Goal: Task Accomplishment & Management: Use online tool/utility

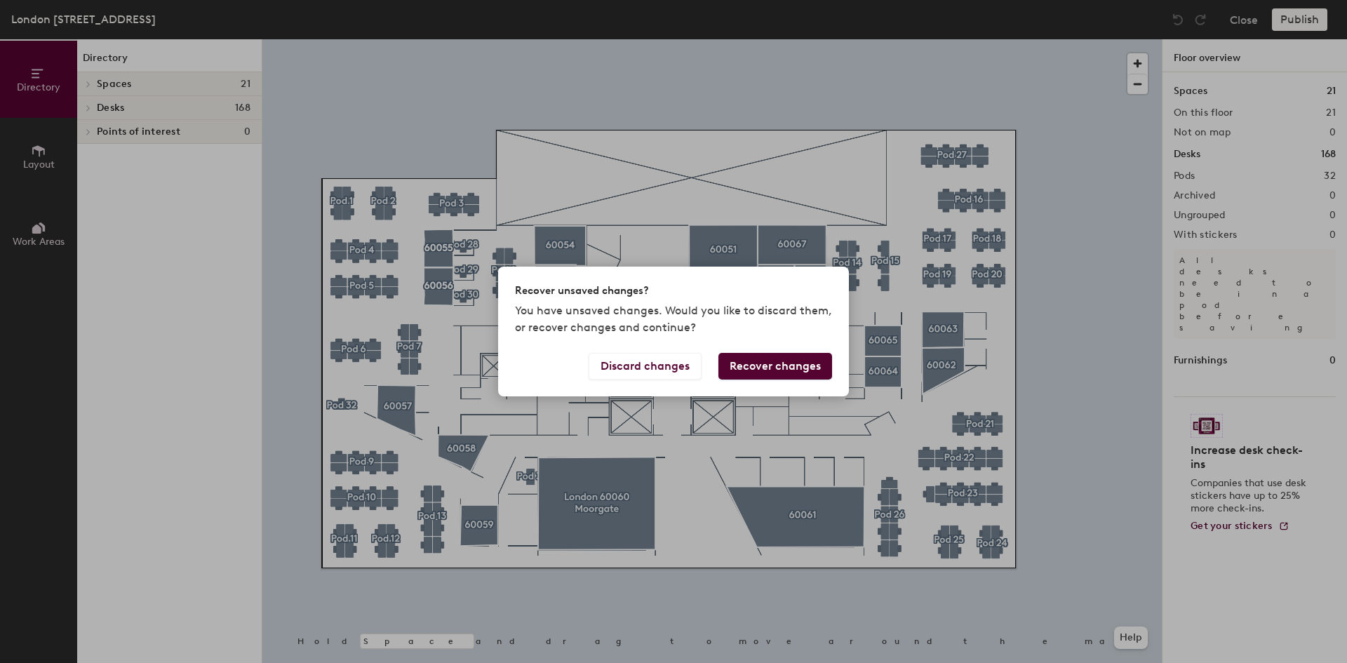
click at [780, 365] on button "Recover changes" at bounding box center [776, 366] width 114 height 27
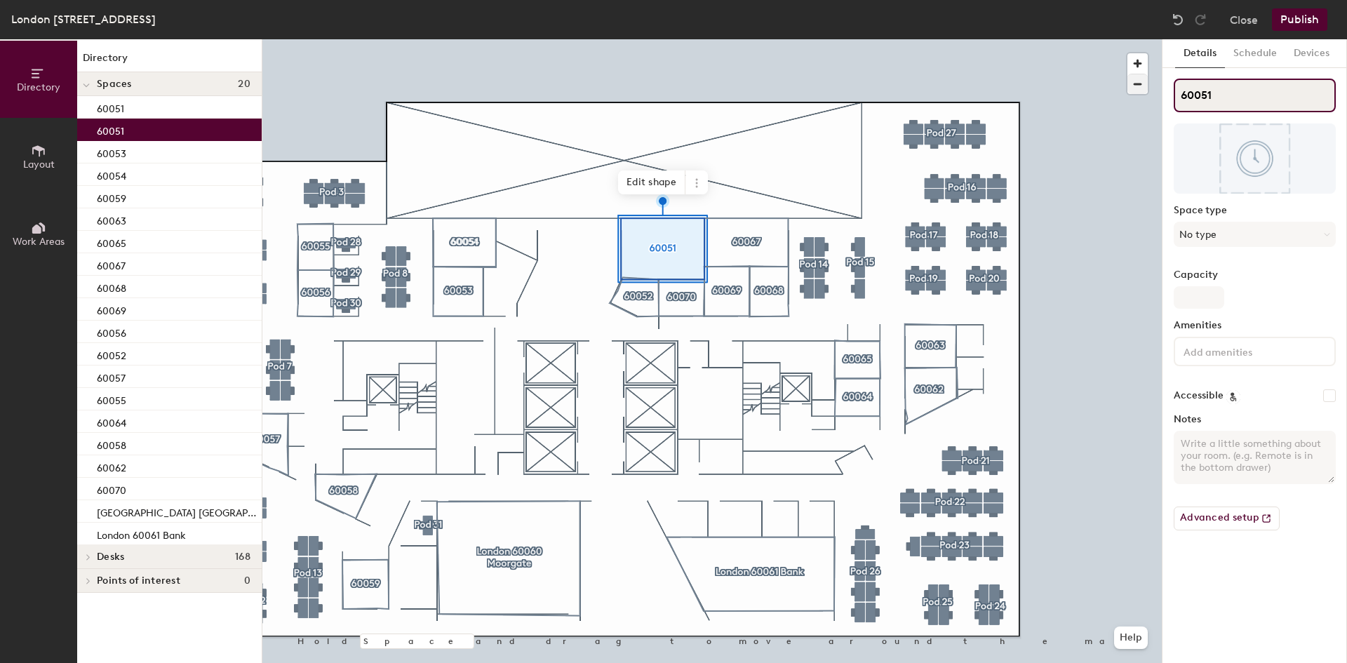
click at [1065, 102] on div "Directory Layout Work Areas Directory Spaces 20 60051 60051 60053 60054 60059 6…" at bounding box center [673, 351] width 1347 height 624
paste input "London 60051 Threadneedle"
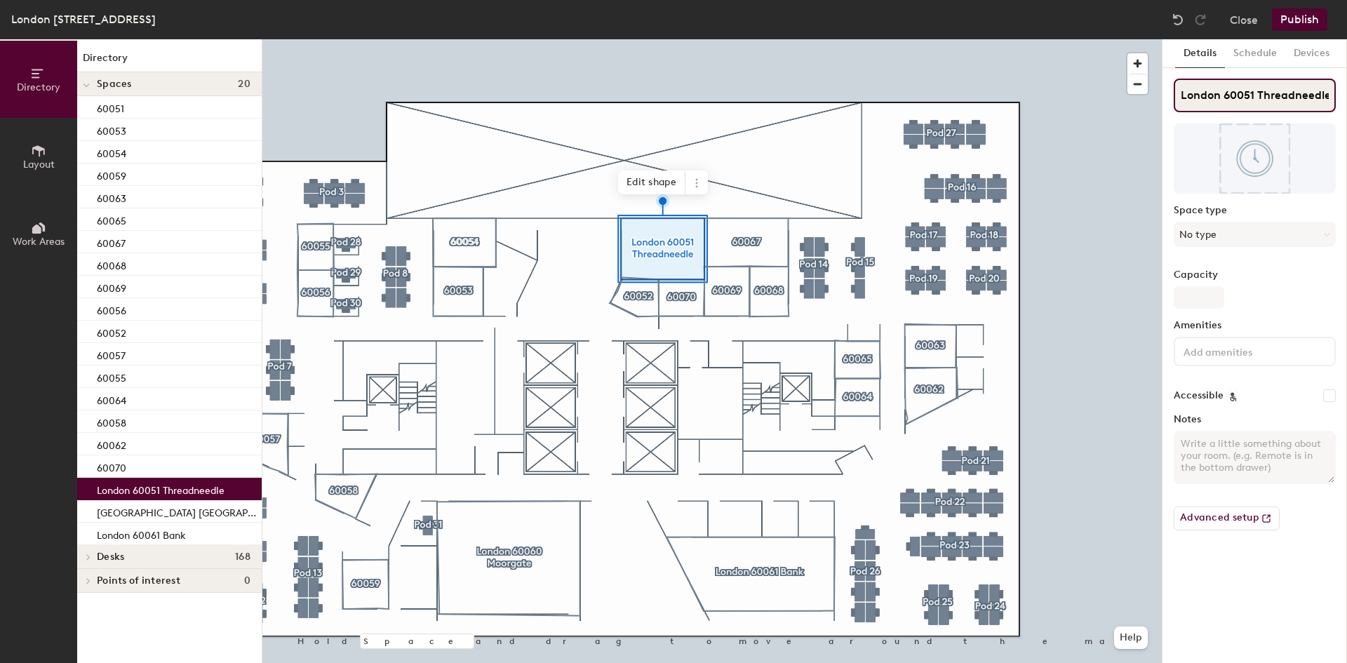
type input "London 60051 Threadneedle"
click at [1310, 15] on button "Publish" at bounding box center [1299, 19] width 55 height 22
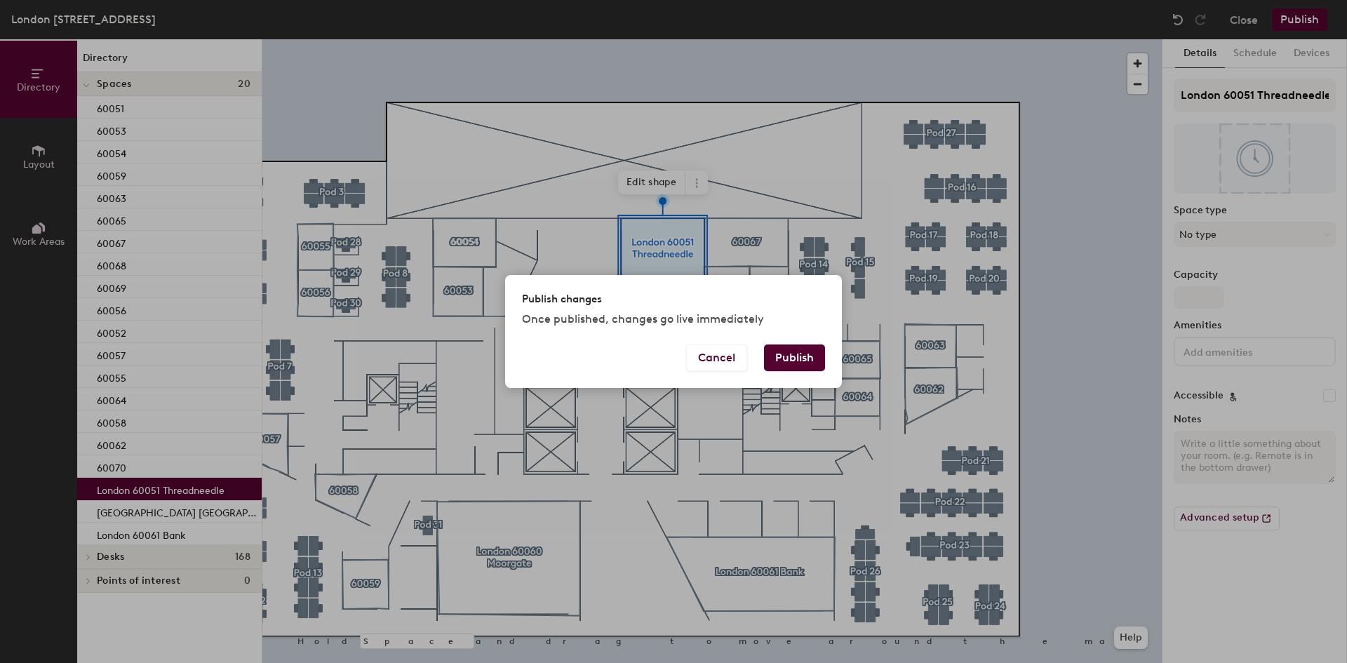
click at [788, 352] on button "Publish" at bounding box center [794, 358] width 61 height 27
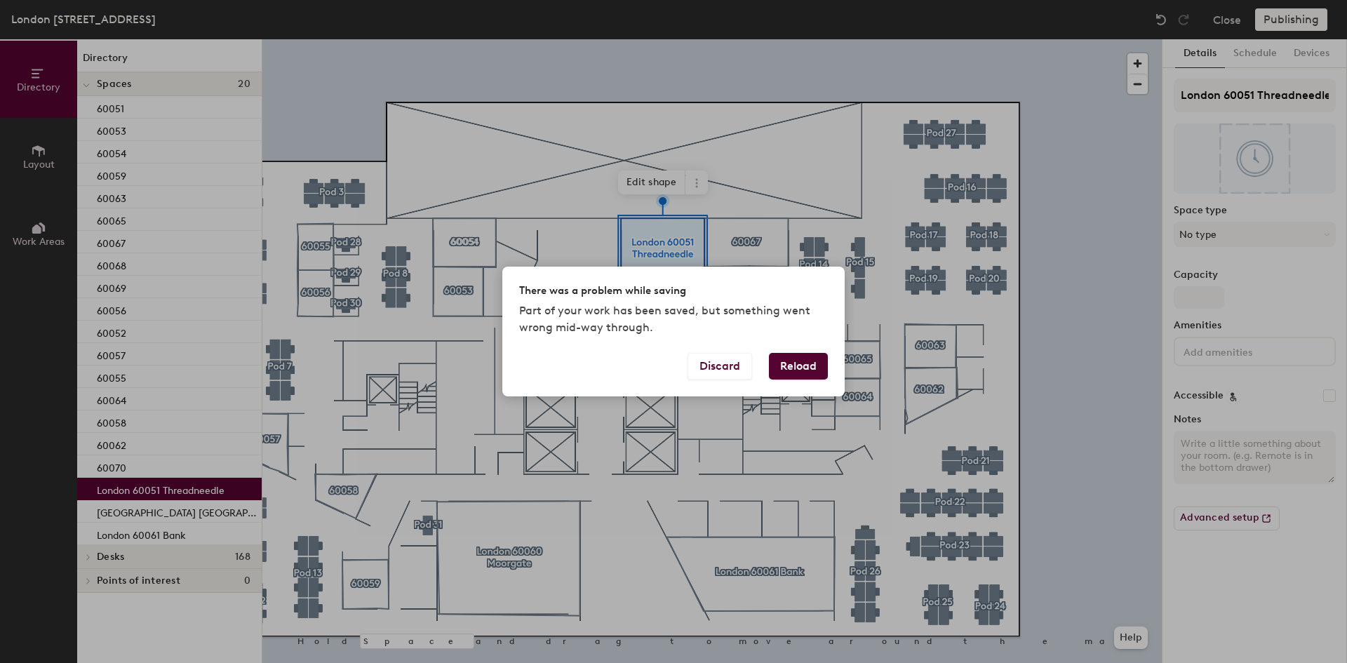
click at [796, 368] on button "Reload" at bounding box center [798, 366] width 59 height 27
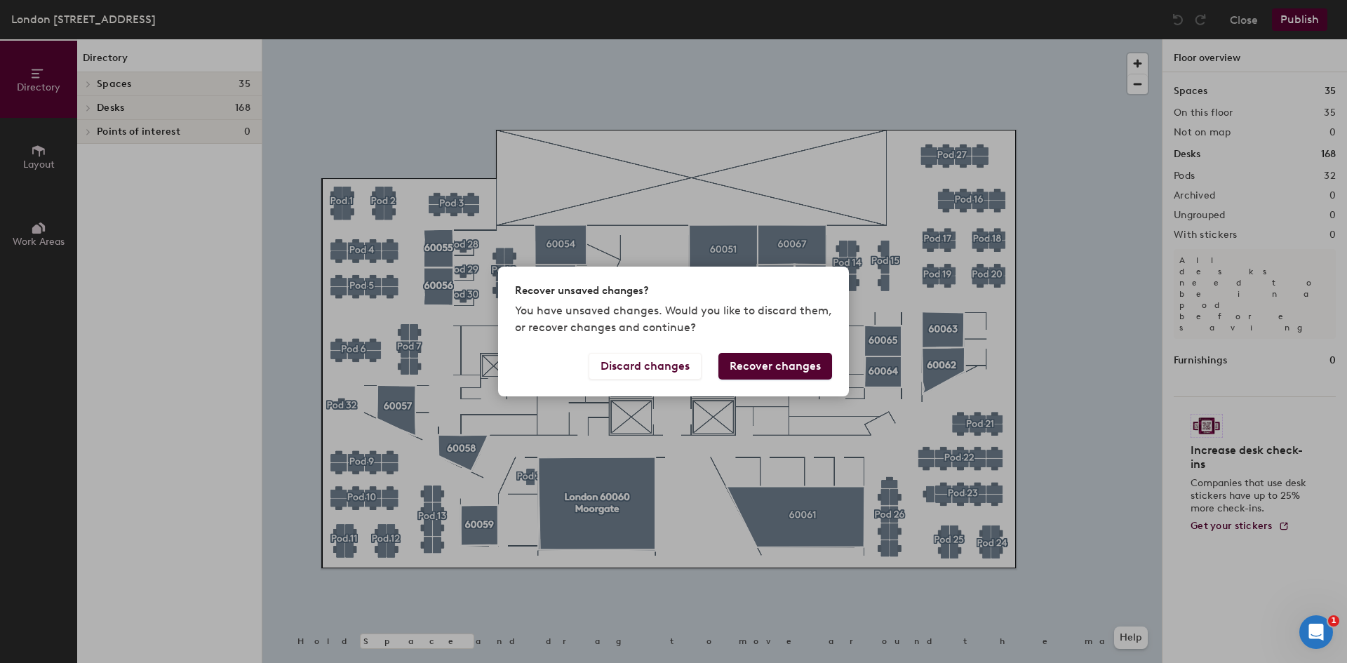
click at [1243, 25] on div "Recover unsaved changes? You have unsaved changes. Would you like to discard th…" at bounding box center [673, 331] width 1347 height 663
click at [757, 371] on button "Recover changes" at bounding box center [776, 366] width 114 height 27
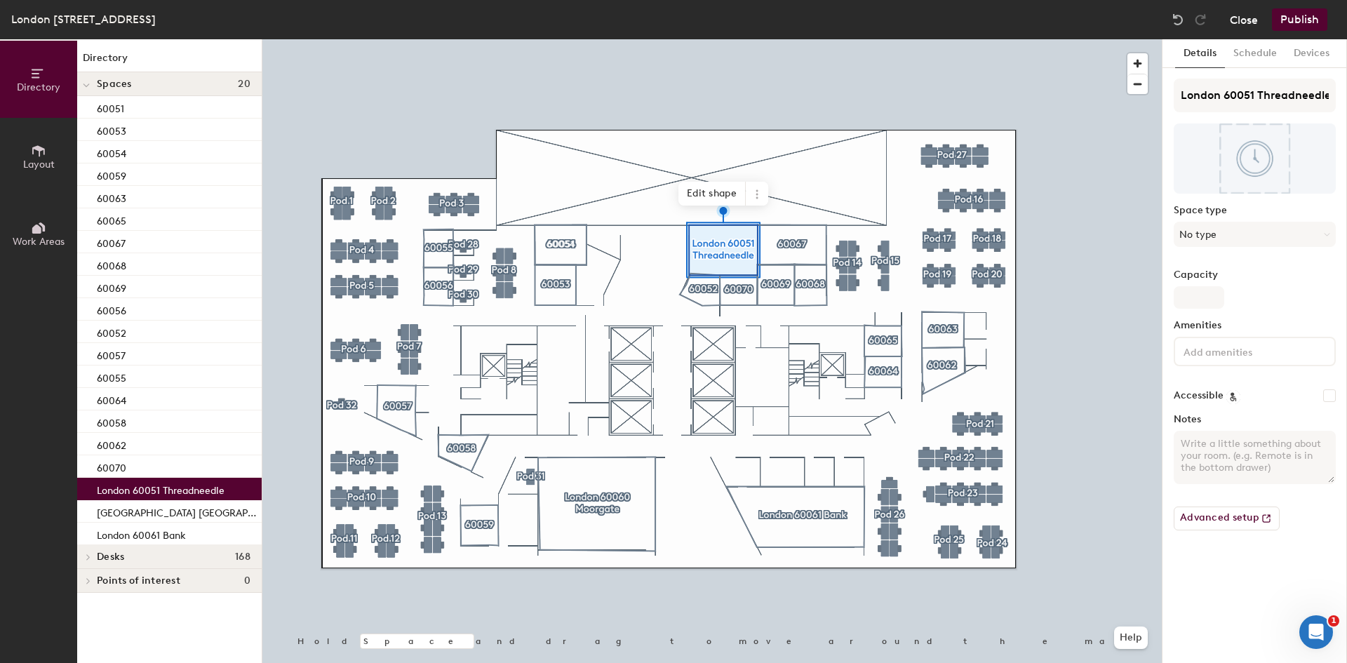
click at [1254, 22] on button "Close" at bounding box center [1244, 19] width 28 height 22
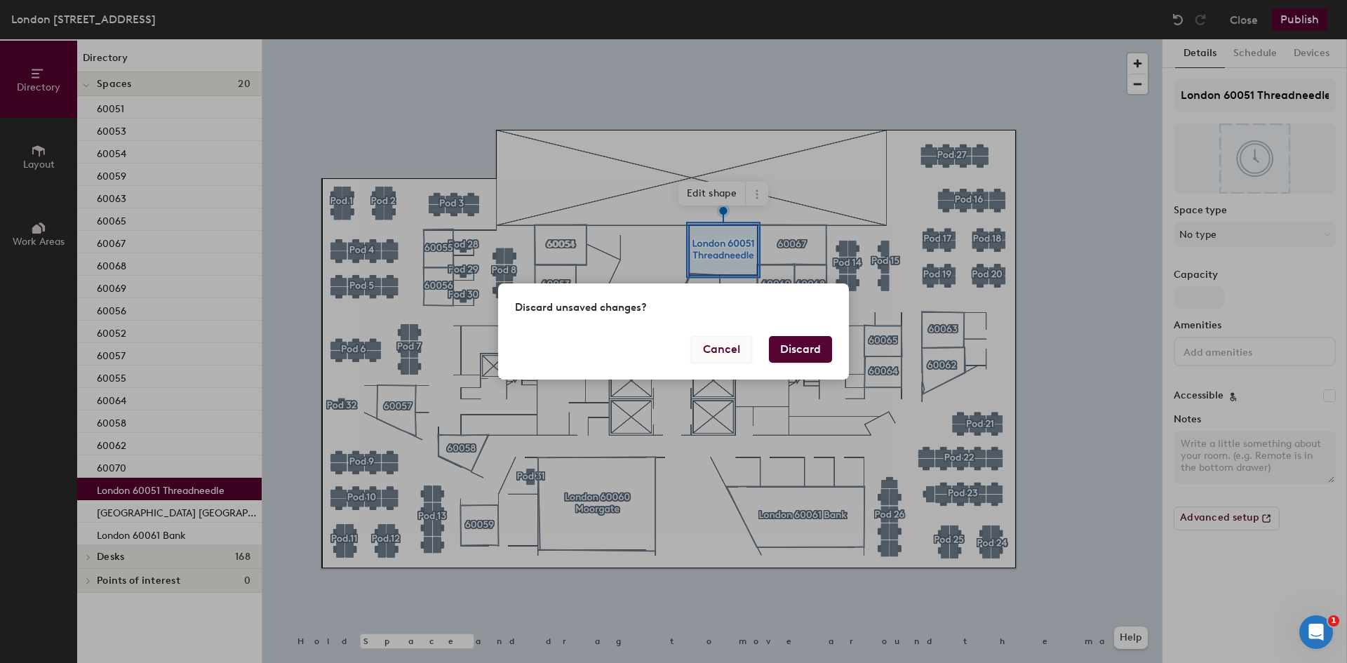
click at [733, 354] on button "Cancel" at bounding box center [721, 349] width 61 height 27
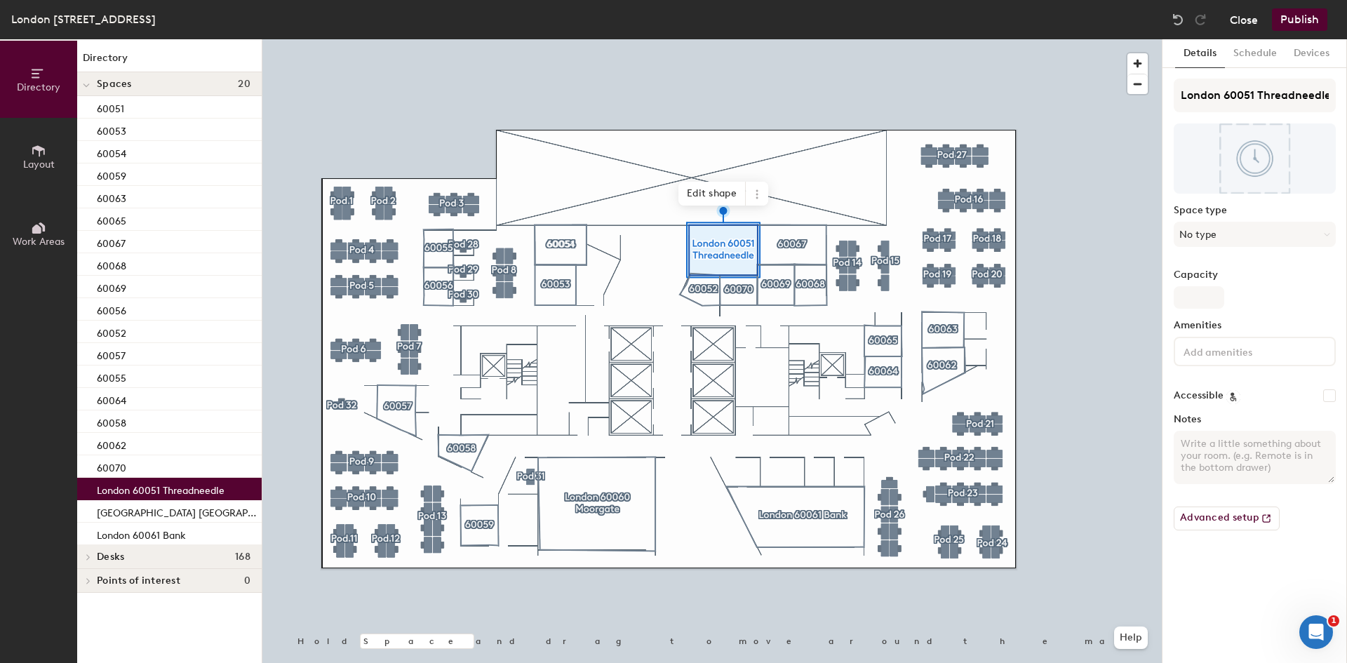
click at [1248, 29] on button "Close" at bounding box center [1244, 19] width 28 height 22
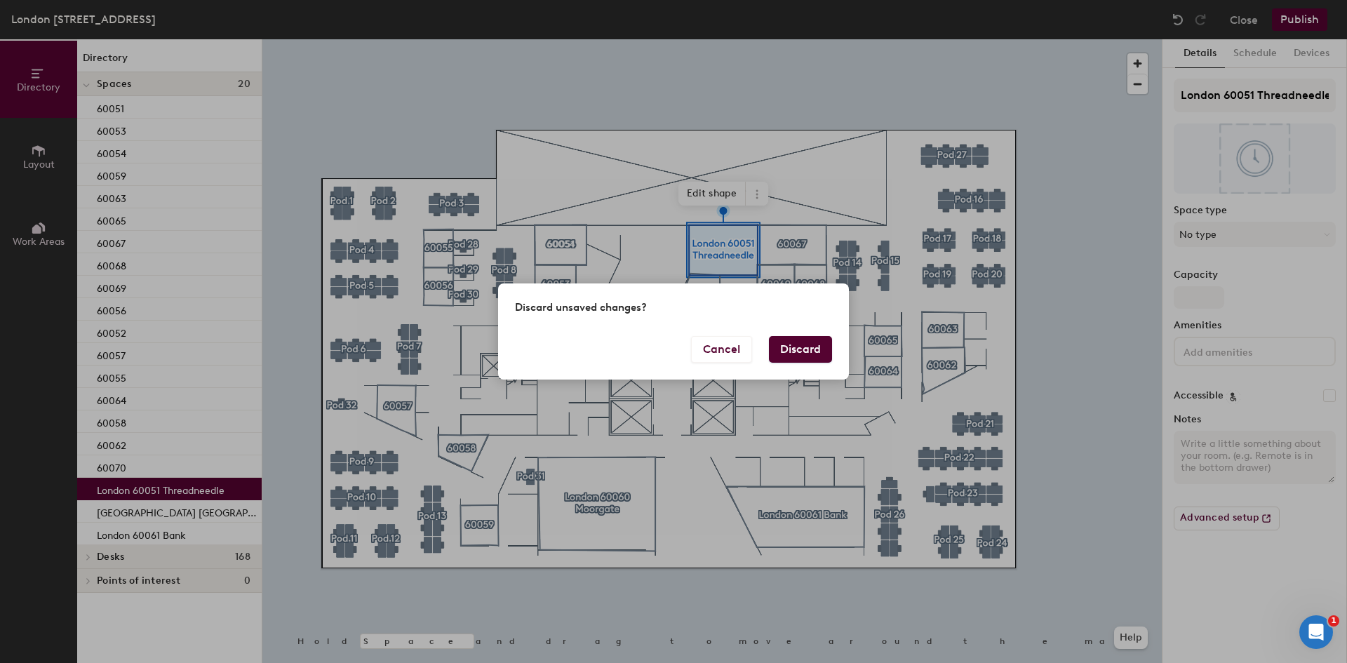
click at [809, 347] on button "Discard" at bounding box center [800, 349] width 63 height 27
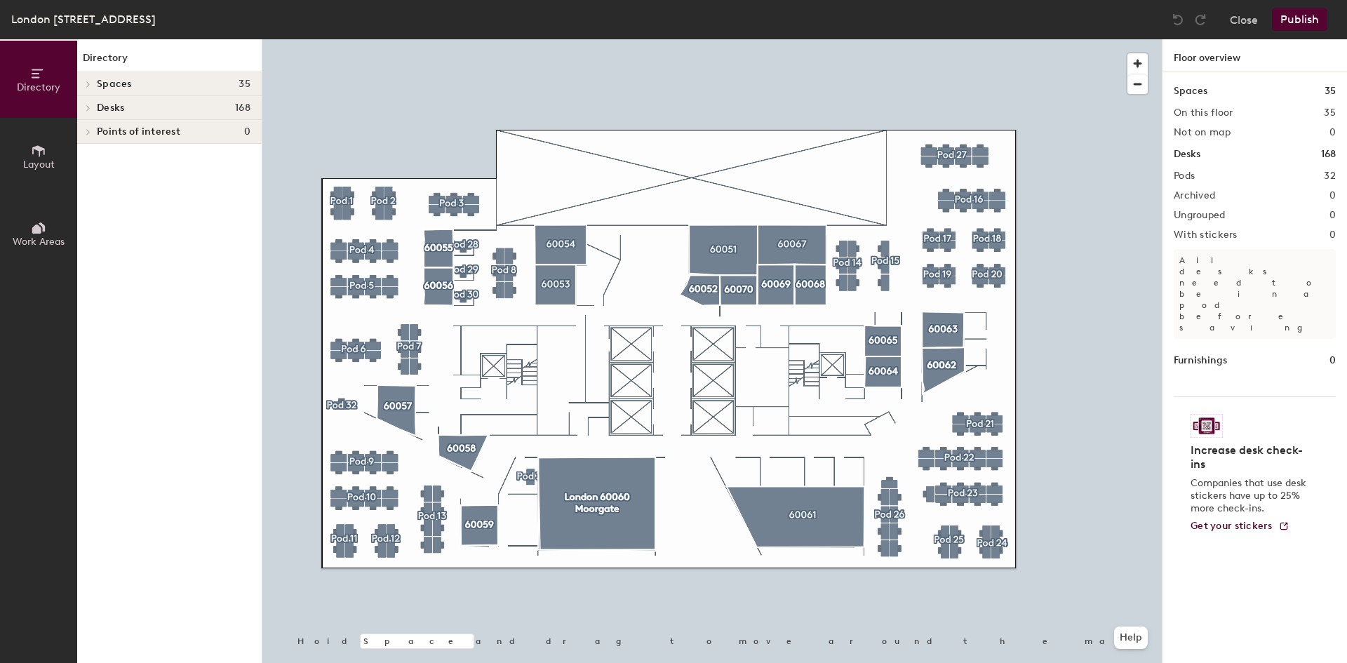
click at [33, 166] on span "Layout" at bounding box center [39, 165] width 32 height 12
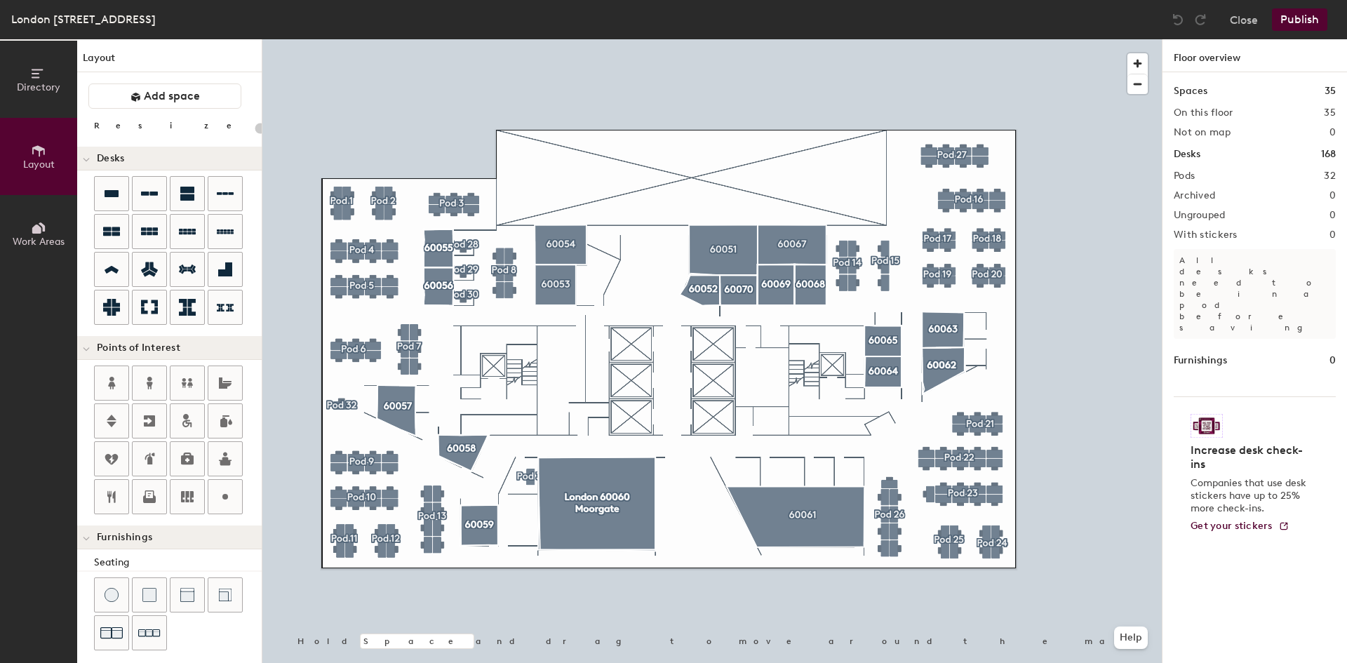
type input "20"
click at [39, 101] on button "Directory" at bounding box center [38, 79] width 77 height 77
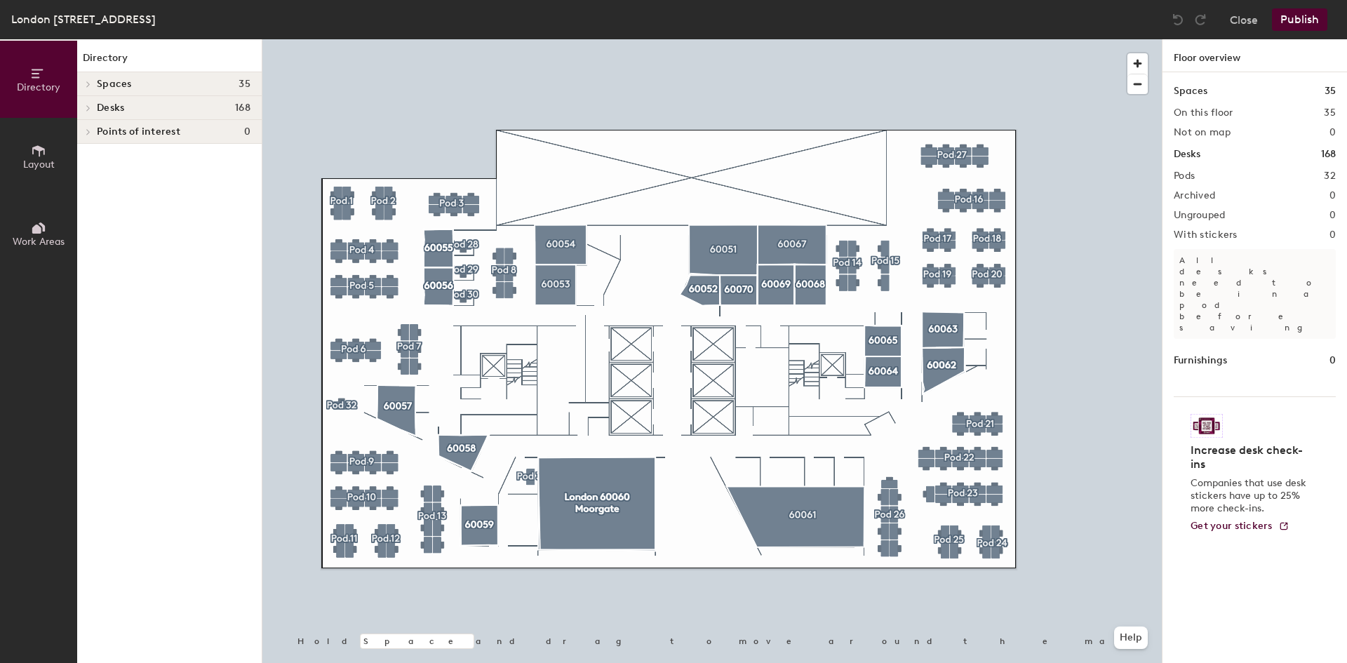
click at [95, 84] on div at bounding box center [87, 84] width 15 height 7
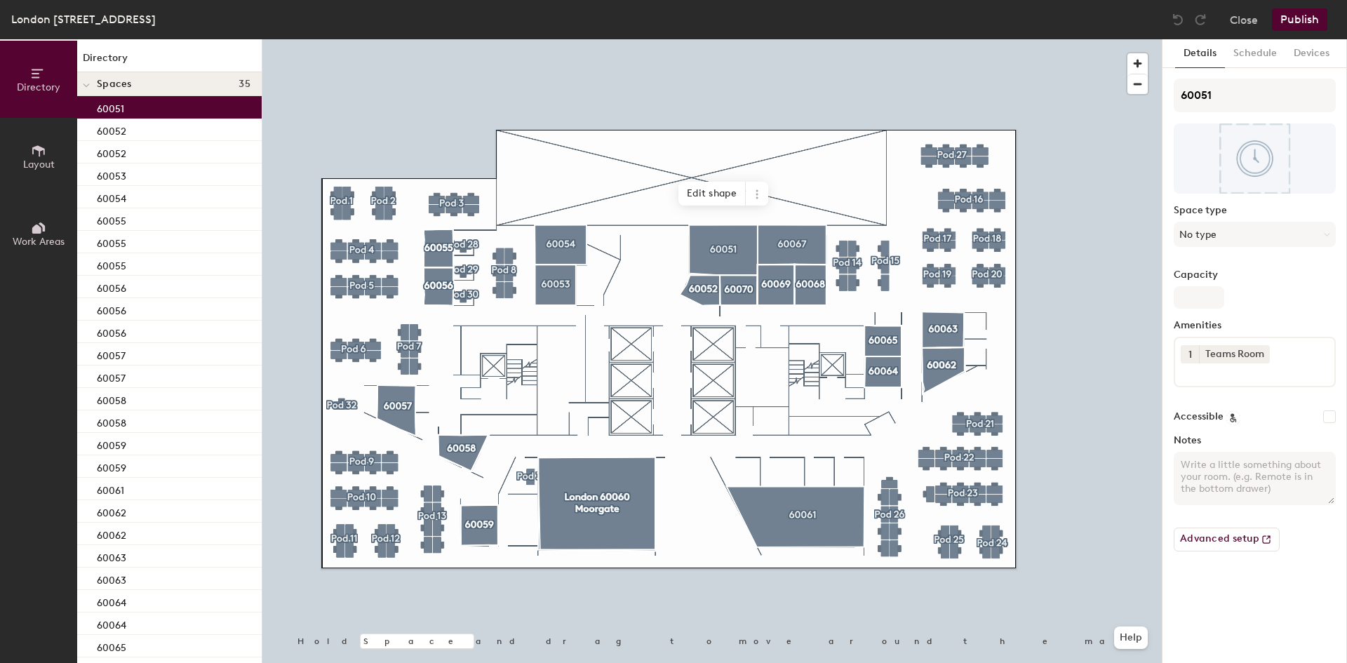
click at [132, 114] on div "60051" at bounding box center [169, 107] width 185 height 22
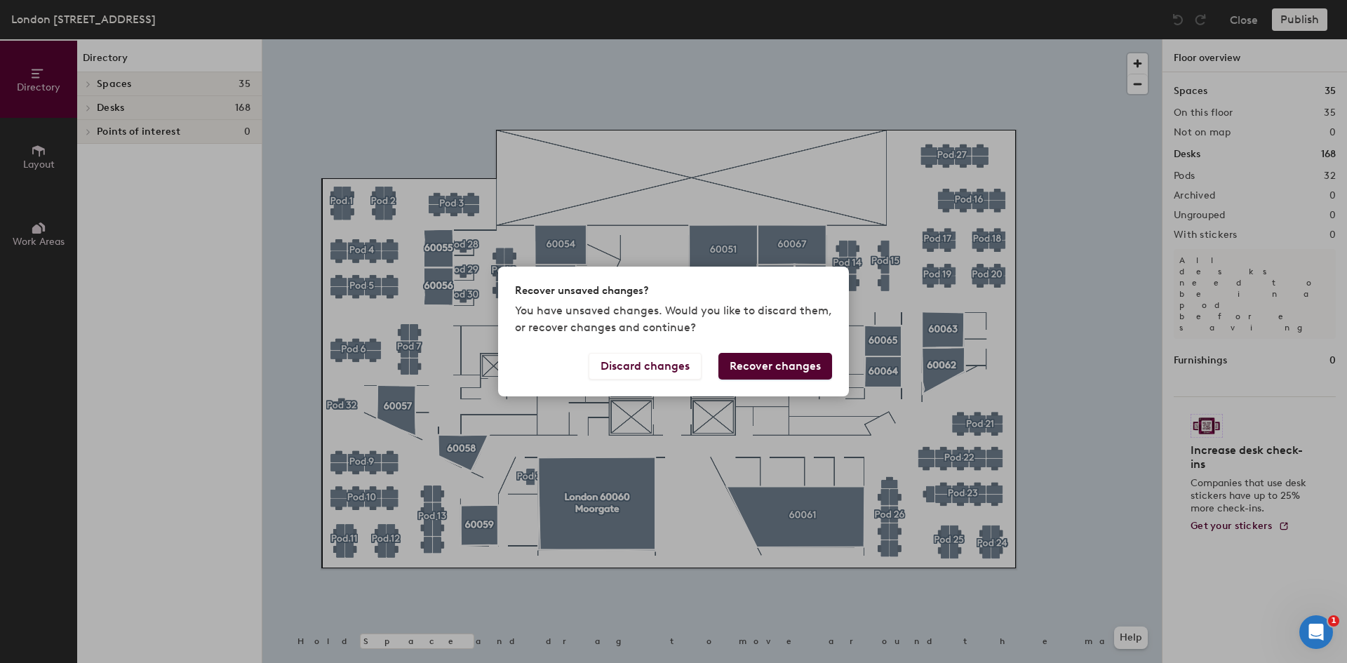
click at [773, 372] on button "Recover changes" at bounding box center [776, 366] width 114 height 27
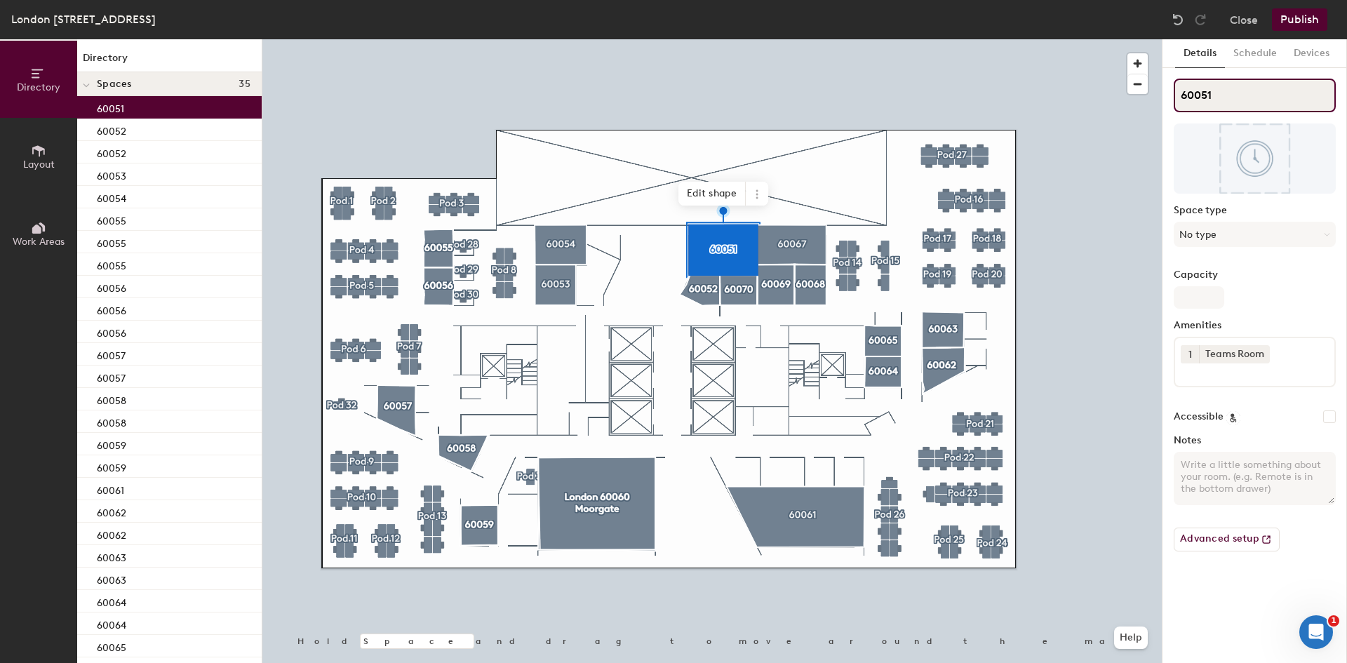
click at [877, 115] on div "Directory Layout Work Areas Directory Spaces 35 60051 60052 60052 60053 60054 6…" at bounding box center [673, 351] width 1347 height 624
paste input "London 60051 Threadneedle"
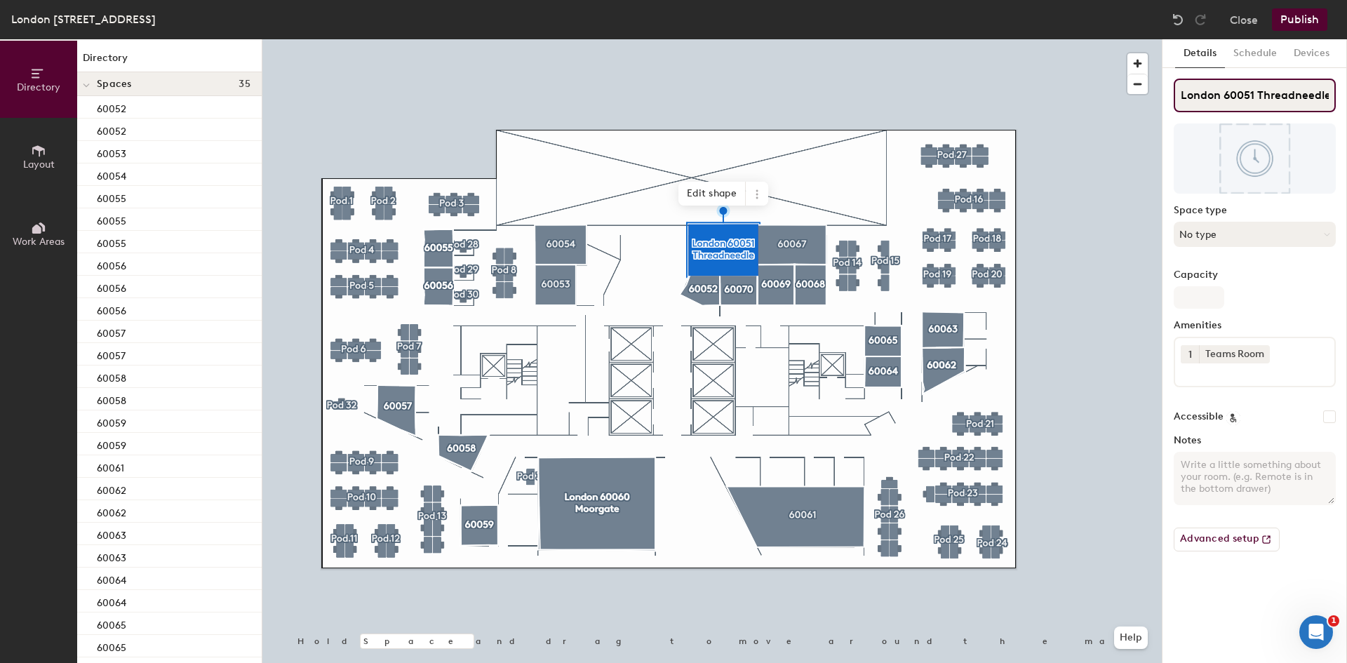
type input "London 60051 Threadneedle"
click at [1290, 227] on button "No type" at bounding box center [1255, 234] width 162 height 25
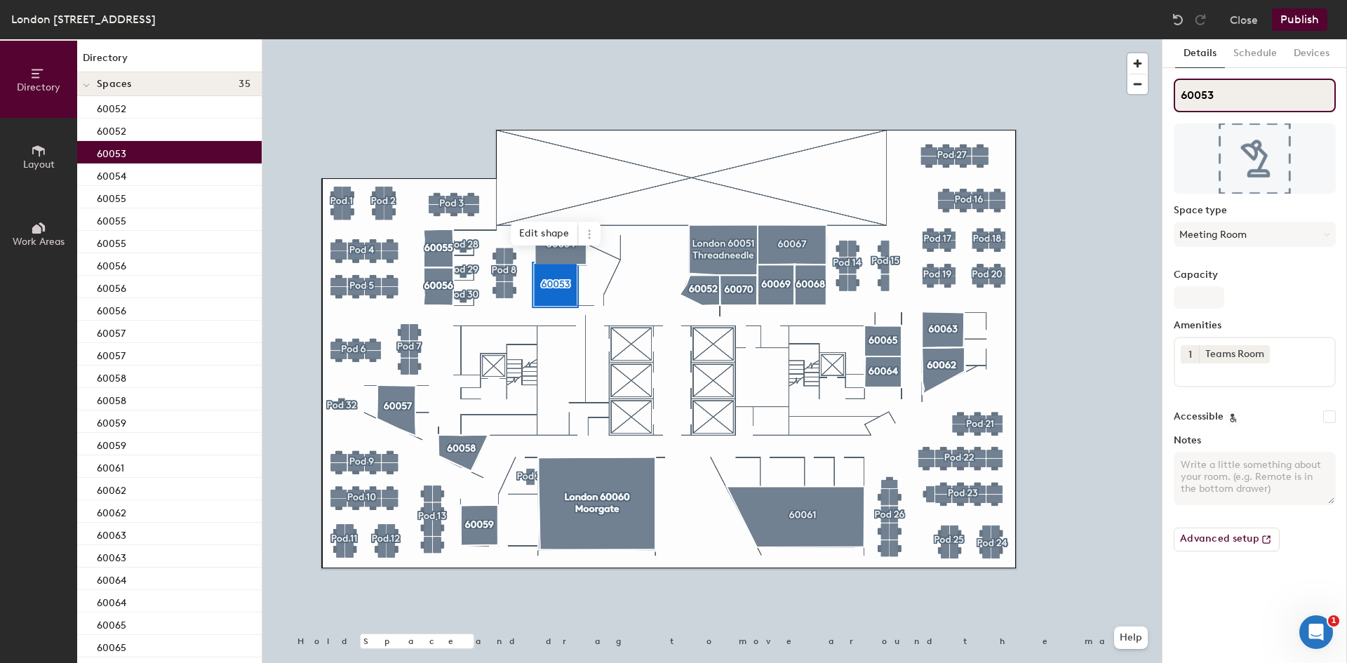
click at [1091, 105] on div "Directory Layout Work Areas Directory Spaces 35 60052 60052 60053 60054 60055 6…" at bounding box center [673, 351] width 1347 height 624
paste input "[GEOGRAPHIC_DATA] [GEOGRAPHIC_DATA]"
type input "[GEOGRAPHIC_DATA] [GEOGRAPHIC_DATA]"
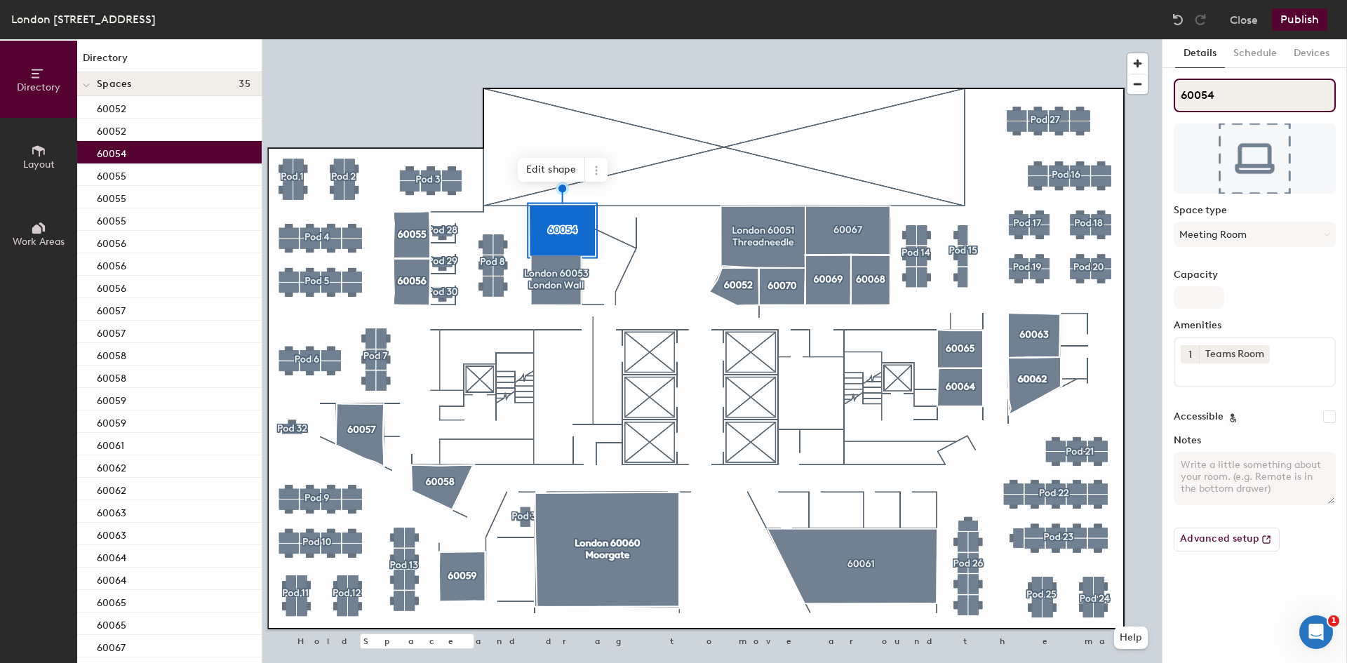
click at [1229, 93] on input "60054" at bounding box center [1255, 96] width 162 height 34
click at [1053, 99] on div "Directory Layout Work Areas Directory Spaces 35 60052 60052 60054 60055 60055 6…" at bounding box center [673, 351] width 1347 height 624
paste input "[GEOGRAPHIC_DATA] 60054 Aldgate"
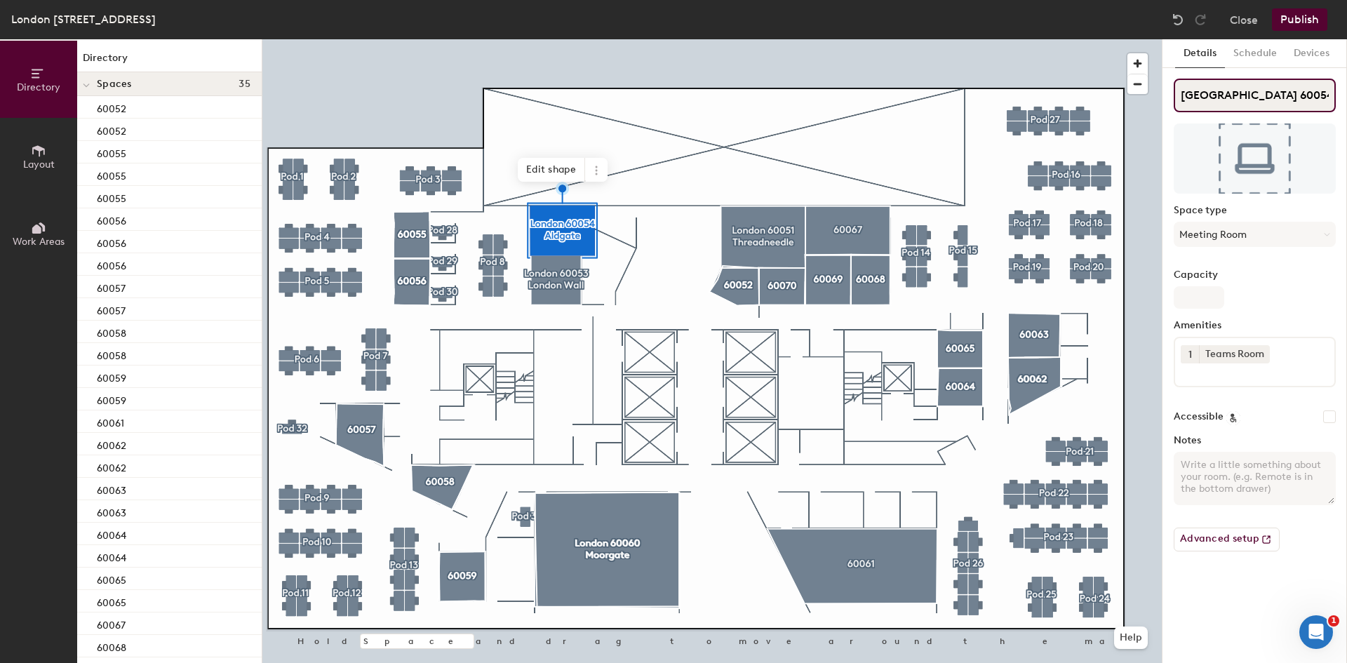
type input "[GEOGRAPHIC_DATA] 60054 Aldgate"
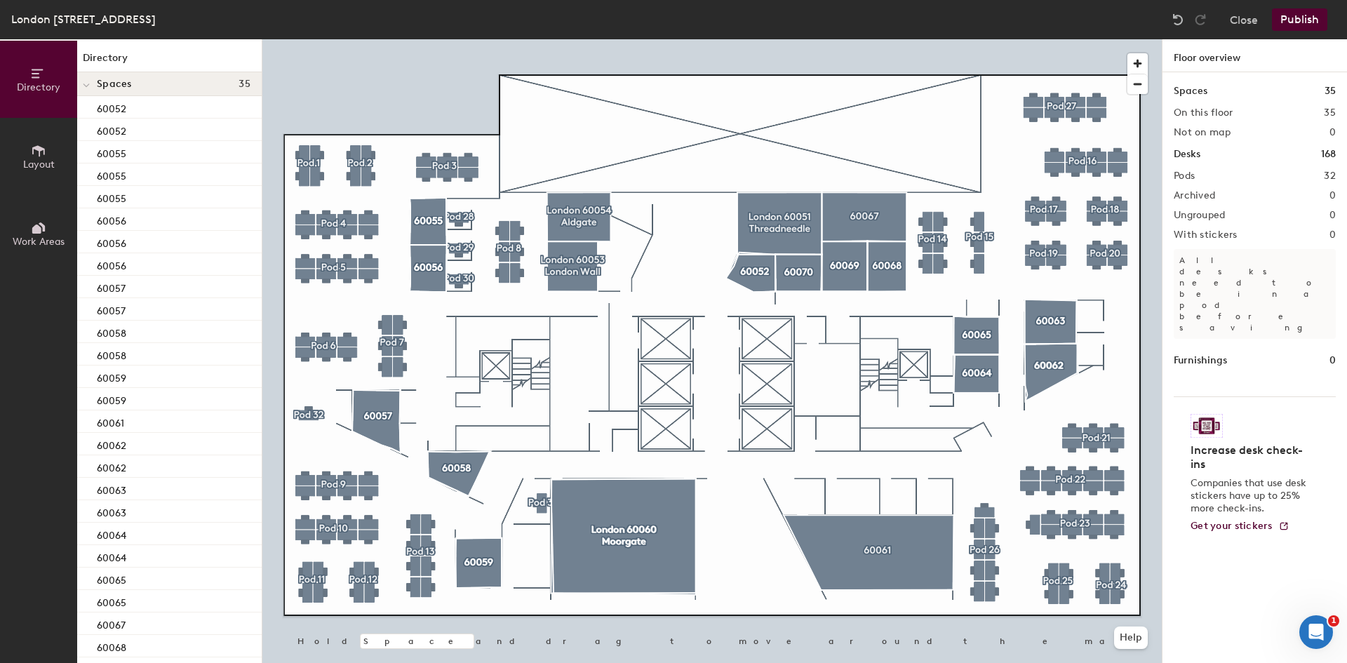
click at [33, 163] on span "Layout" at bounding box center [39, 165] width 32 height 12
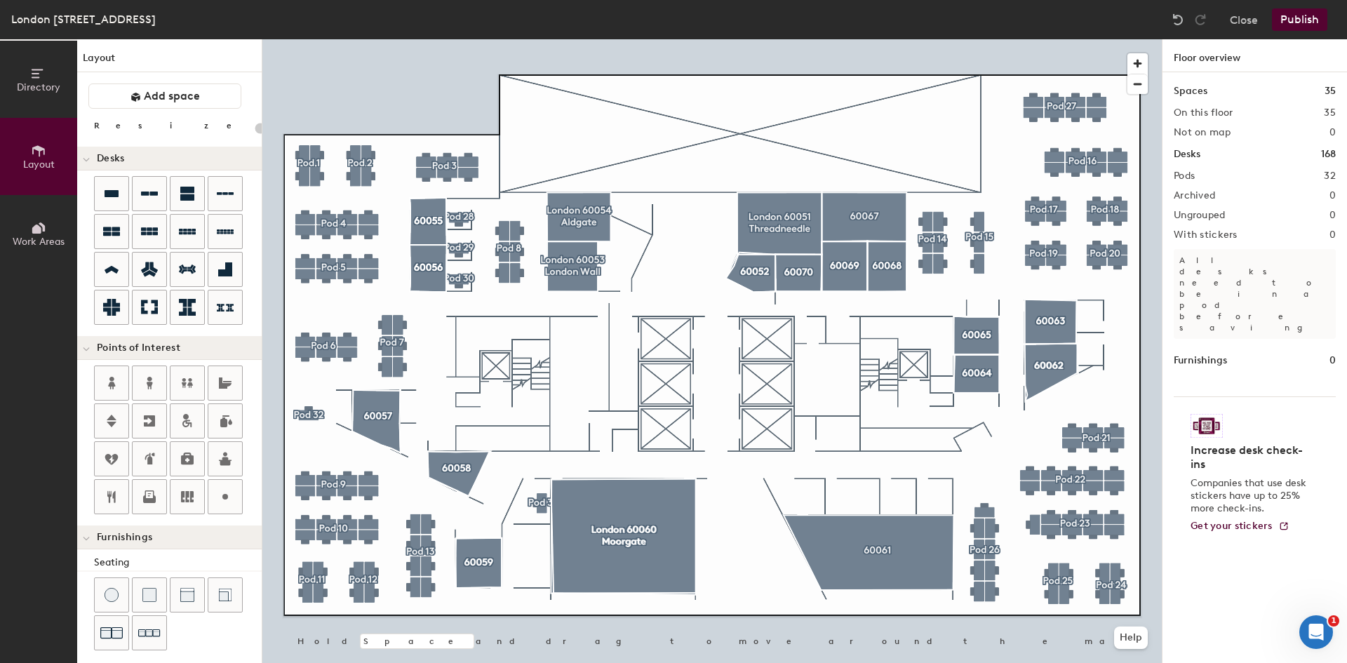
click at [48, 94] on button "Directory" at bounding box center [38, 79] width 77 height 77
